Goal: Task Accomplishment & Management: Manage account settings

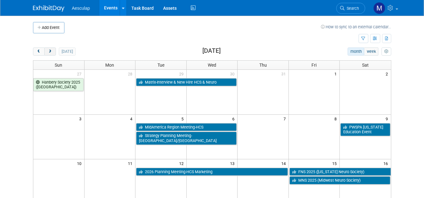
click at [48, 51] on span "next" at bounding box center [50, 52] width 5 height 4
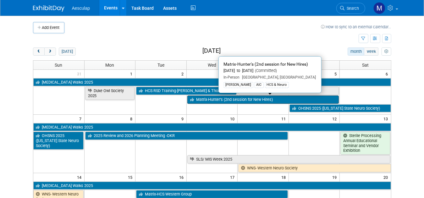
click at [209, 100] on link "Matrix-Hunter’s (2nd session for New Hires)" at bounding box center [263, 99] width 152 height 8
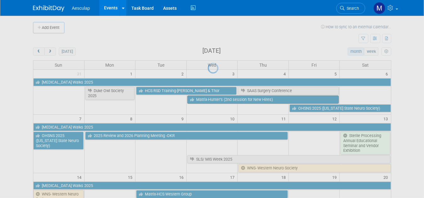
click at [209, 100] on div at bounding box center [212, 99] width 9 height 198
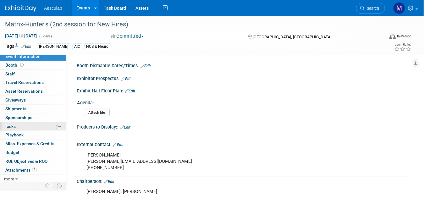
scroll to position [283, 0]
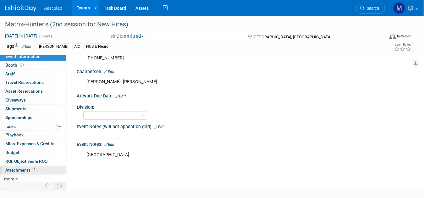
click at [19, 170] on span "Attachments 2" at bounding box center [20, 169] width 31 height 5
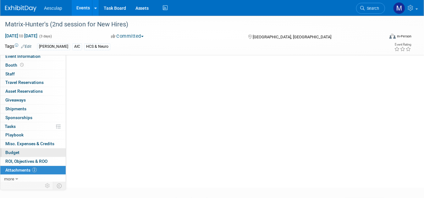
scroll to position [0, 0]
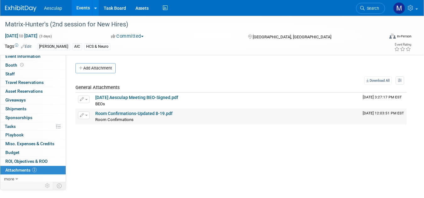
click at [84, 113] on button "button" at bounding box center [84, 116] width 12 height 8
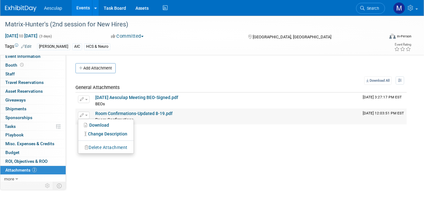
click at [94, 147] on button "Delete Attachment" at bounding box center [105, 147] width 49 height 8
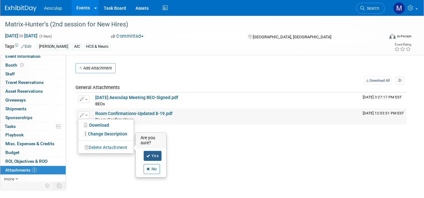
click at [155, 156] on link "Yes" at bounding box center [153, 156] width 18 height 10
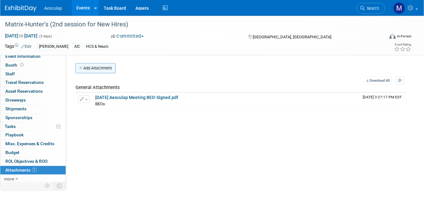
click at [112, 68] on button "Add Attachment" at bounding box center [95, 68] width 40 height 10
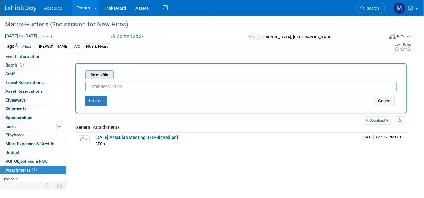
click at [105, 74] on input "file" at bounding box center [75, 75] width 75 height 8
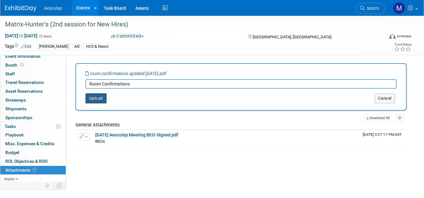
click at [95, 98] on button "Upload" at bounding box center [95, 98] width 21 height 10
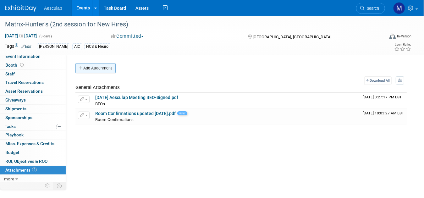
click at [102, 69] on button "Add Attachment" at bounding box center [95, 68] width 40 height 10
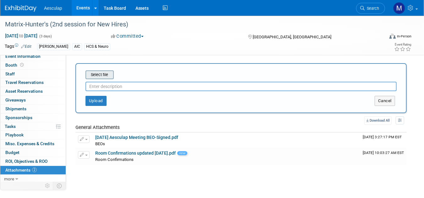
click at [102, 73] on input "file" at bounding box center [75, 75] width 75 height 8
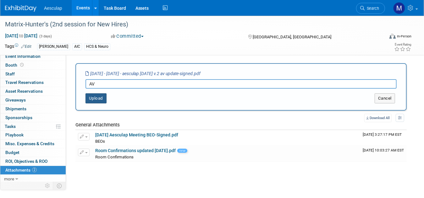
type input "AV"
click at [100, 98] on button "Upload" at bounding box center [95, 98] width 21 height 10
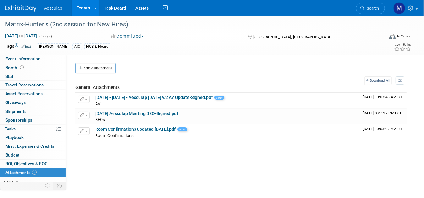
click at [20, 9] on img at bounding box center [20, 8] width 31 height 6
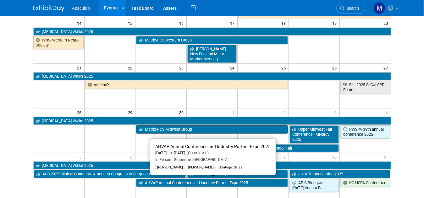
scroll to position [157, 0]
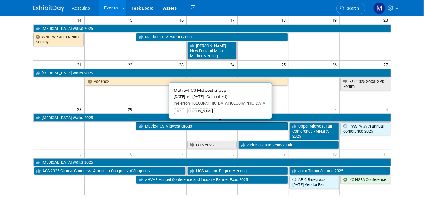
click at [148, 126] on link "Matrix-HCS Midwest Group" at bounding box center [212, 126] width 152 height 8
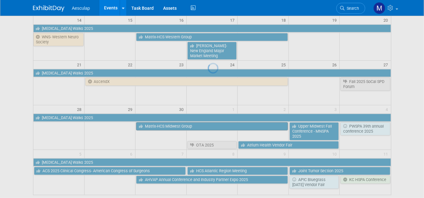
click at [208, 126] on div at bounding box center [212, 99] width 9 height 198
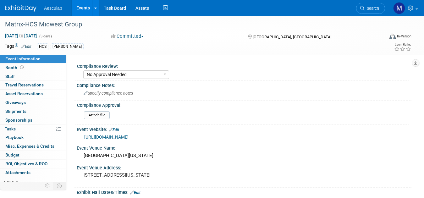
select select "No Approval Needed"
select select "HCS"
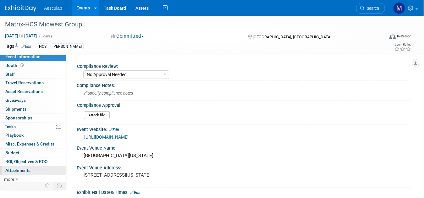
scroll to position [3, 0]
click at [25, 167] on span "Attachments 0" at bounding box center [17, 169] width 25 height 5
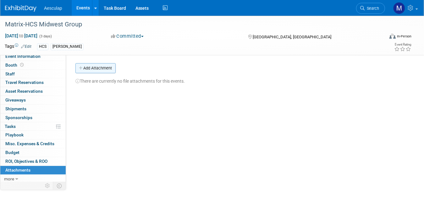
click at [108, 66] on button "Add Attachment" at bounding box center [95, 68] width 40 height 10
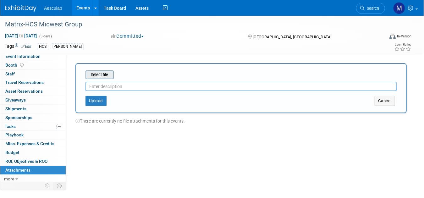
click at [107, 76] on input "file" at bounding box center [75, 75] width 75 height 8
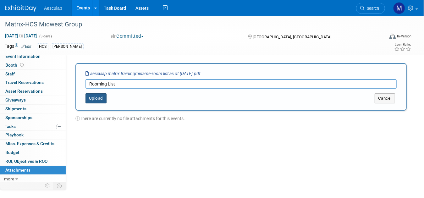
click at [91, 98] on button "Upload" at bounding box center [95, 98] width 21 height 10
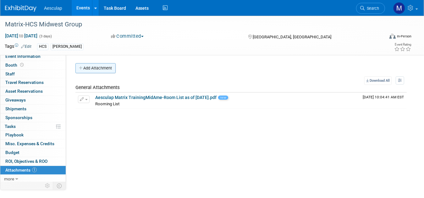
click at [101, 68] on button "Add Attachment" at bounding box center [95, 68] width 40 height 10
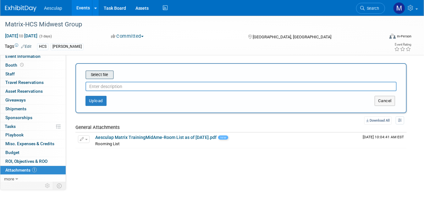
click at [101, 78] on input "file" at bounding box center [75, 75] width 75 height 8
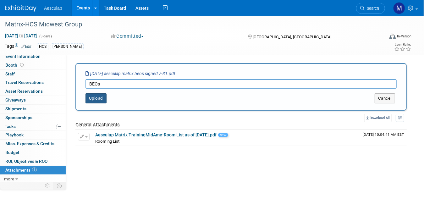
type input "BEOs"
click at [100, 95] on button "Upload" at bounding box center [95, 98] width 21 height 10
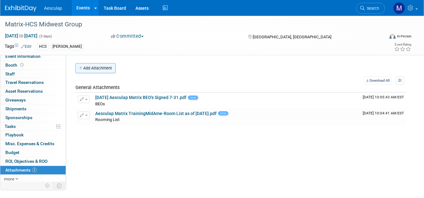
click at [95, 66] on button "Add Attachment" at bounding box center [95, 68] width 40 height 10
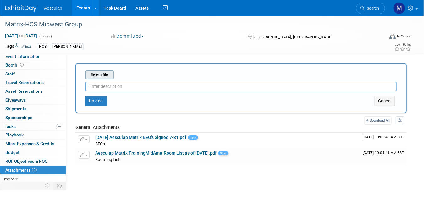
click at [96, 73] on input "file" at bounding box center [75, 75] width 75 height 8
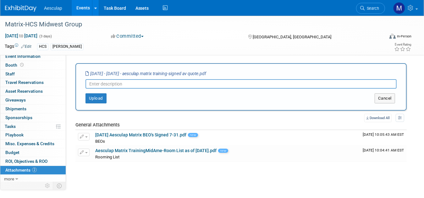
click at [117, 83] on input "text" at bounding box center [240, 83] width 311 height 9
type input "AV"
click at [100, 98] on button "Upload" at bounding box center [95, 98] width 21 height 10
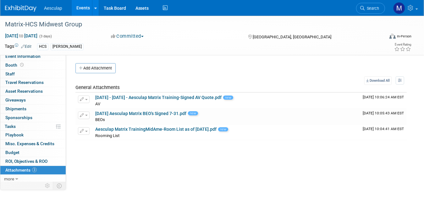
click at [19, 5] on img at bounding box center [20, 8] width 31 height 6
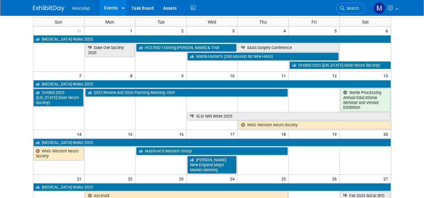
scroll to position [63, 0]
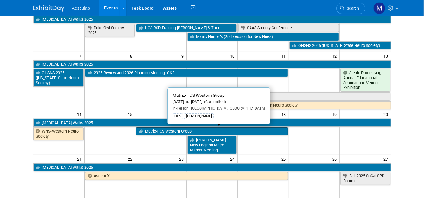
click at [167, 130] on link "Matrix-HCS Western Group" at bounding box center [212, 131] width 152 height 8
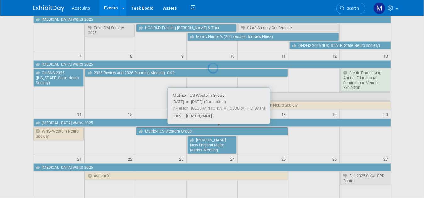
click at [208, 130] on div at bounding box center [212, 99] width 9 height 198
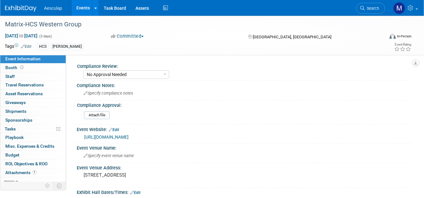
select select "No Approval Needed"
select select "HCS"
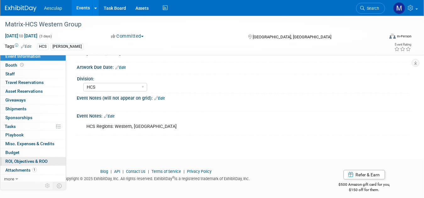
scroll to position [305, 0]
click at [24, 169] on span "Attachments 1" at bounding box center [20, 169] width 31 height 5
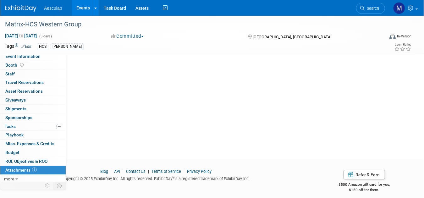
scroll to position [0, 0]
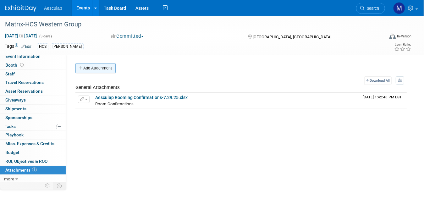
click at [95, 67] on button "Add Attachment" at bounding box center [95, 68] width 40 height 10
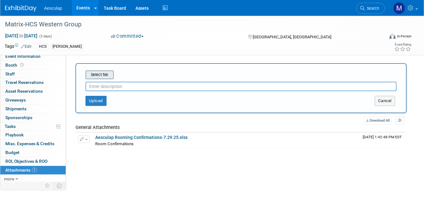
click at [100, 74] on input "file" at bounding box center [75, 75] width 75 height 8
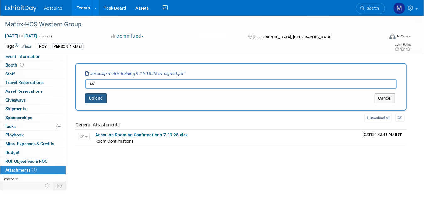
click at [101, 95] on button "Upload" at bounding box center [95, 98] width 21 height 10
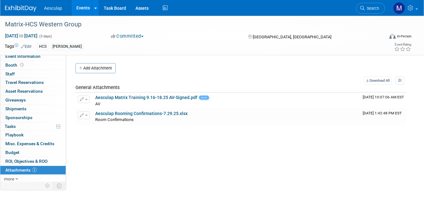
click at [98, 63] on div "Compliance Review: Needs to be submitted to Compliance In Review with Complianc…" at bounding box center [238, 120] width 345 height 130
click at [96, 67] on button "Add Attachment" at bounding box center [95, 68] width 40 height 10
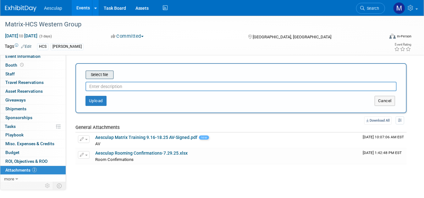
click at [90, 72] on input "file" at bounding box center [75, 75] width 75 height 8
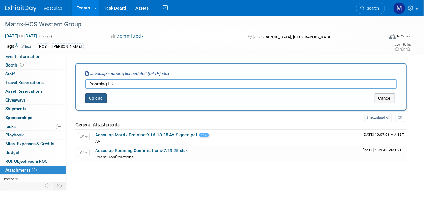
click at [96, 96] on button "Upload" at bounding box center [95, 98] width 21 height 10
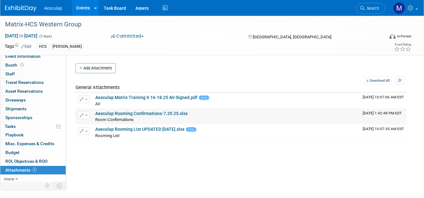
click at [88, 115] on button "button" at bounding box center [84, 116] width 12 height 8
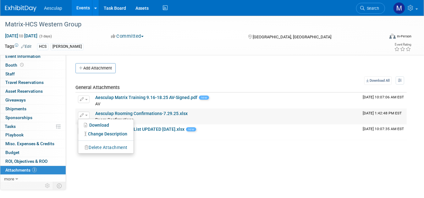
click at [99, 146] on button "Delete Attachment" at bounding box center [105, 147] width 49 height 8
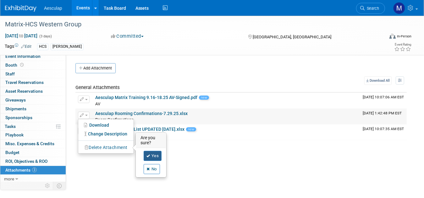
click at [154, 155] on link "Yes" at bounding box center [153, 156] width 18 height 10
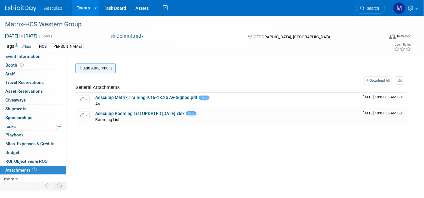
click at [99, 69] on button "Add Attachment" at bounding box center [95, 68] width 40 height 10
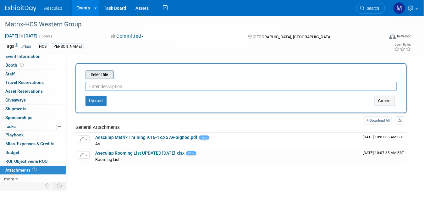
click at [98, 75] on input "file" at bounding box center [75, 75] width 75 height 8
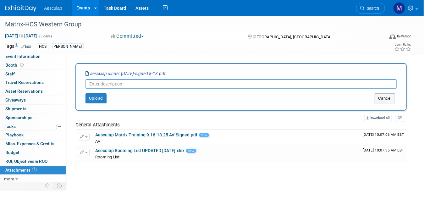
click at [95, 84] on input "text" at bounding box center [240, 83] width 311 height 9
type input "Sept 17 Group Dinner"
click at [95, 99] on button "Upload" at bounding box center [95, 98] width 21 height 10
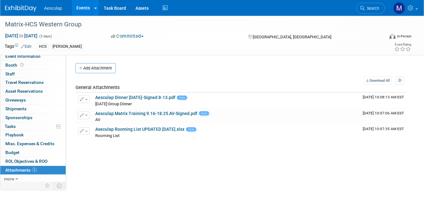
click at [25, 7] on img at bounding box center [20, 8] width 31 height 6
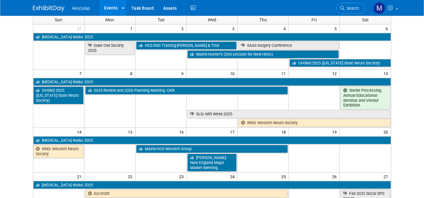
scroll to position [188, 0]
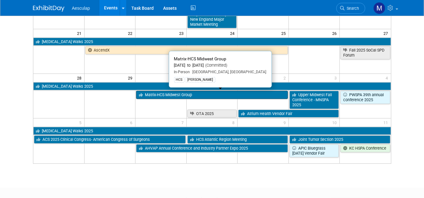
click at [159, 94] on link "Matrix-HCS Midwest Group" at bounding box center [212, 95] width 152 height 8
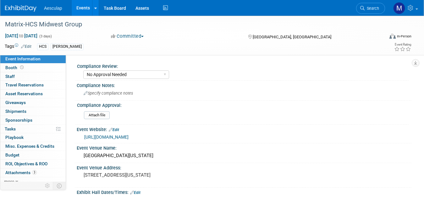
select select "No Approval Needed"
select select "HCS"
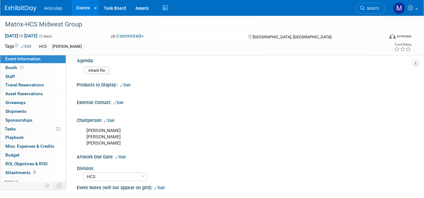
scroll to position [220, 0]
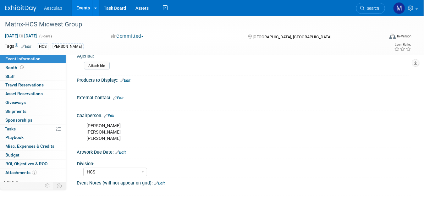
click at [123, 96] on link "Edit" at bounding box center [118, 98] width 10 height 4
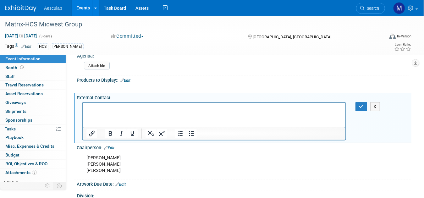
scroll to position [0, 0]
click at [361, 104] on icon "button" at bounding box center [361, 106] width 5 height 4
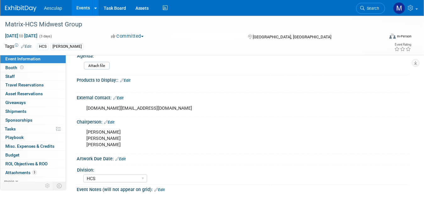
click at [25, 5] on img at bounding box center [20, 8] width 31 height 6
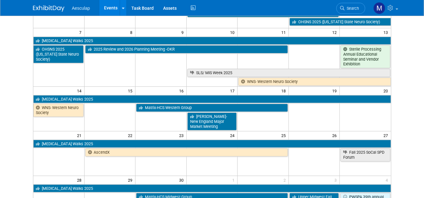
scroll to position [94, 0]
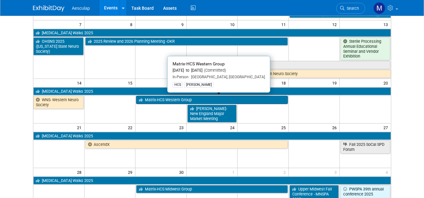
click at [162, 100] on link "Matrix-HCS Western Group" at bounding box center [212, 100] width 152 height 8
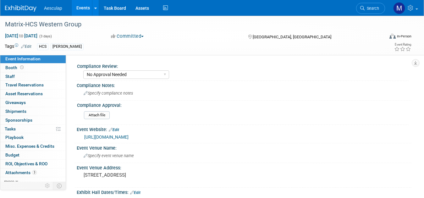
select select "No Approval Needed"
select select "HCS"
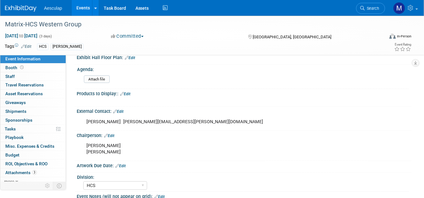
scroll to position [220, 0]
